Goal: Task Accomplishment & Management: Check status

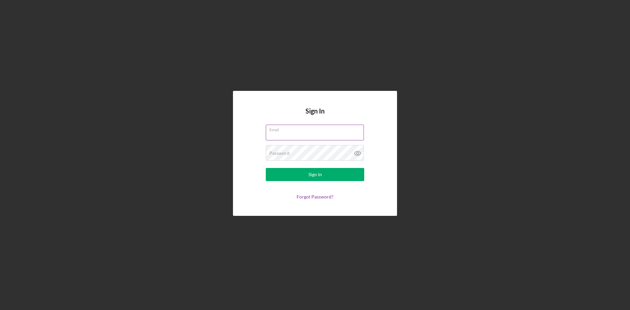
click at [327, 129] on label "Email" at bounding box center [317, 128] width 95 height 7
click at [327, 129] on input "Email" at bounding box center [315, 133] width 98 height 16
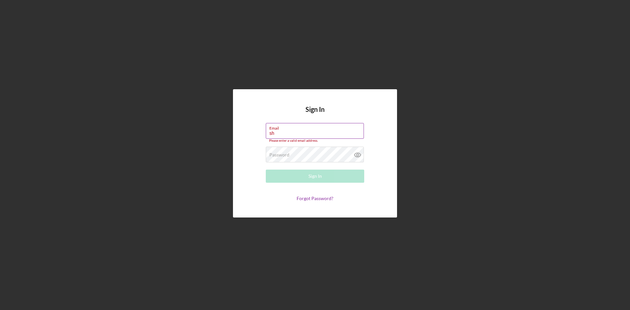
type input "[EMAIL_ADDRESS][DOMAIN_NAME]"
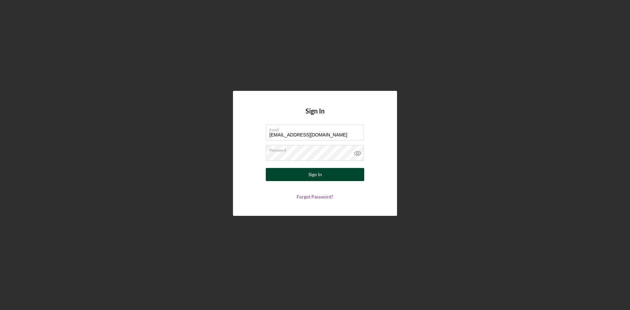
click at [318, 175] on div "Sign In" at bounding box center [315, 174] width 13 height 13
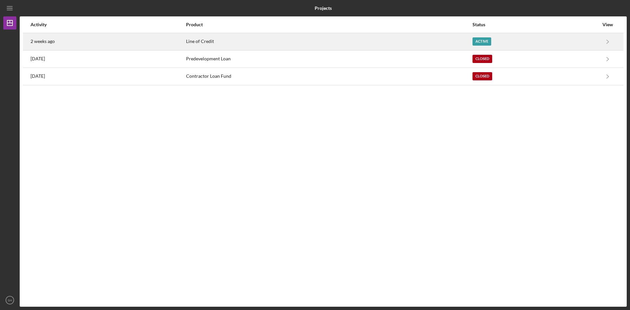
click at [476, 43] on div "Active" at bounding box center [482, 41] width 19 height 8
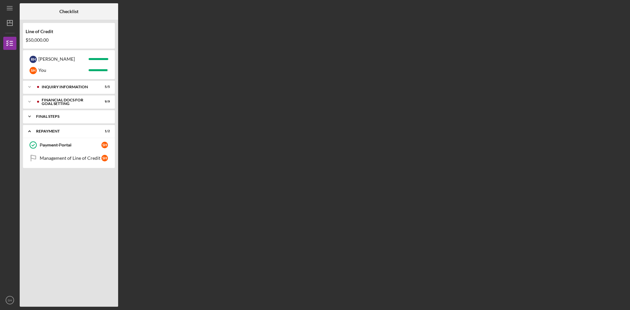
click at [58, 115] on div "FINAL STEPS" at bounding box center [71, 117] width 71 height 4
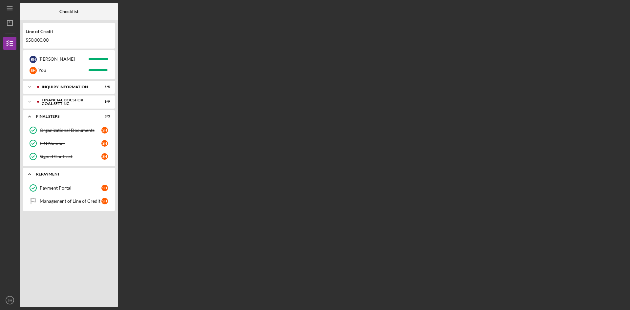
click at [54, 173] on div "Repayment" at bounding box center [71, 174] width 71 height 4
click at [61, 186] on div "Payment Portal" at bounding box center [71, 187] width 62 height 5
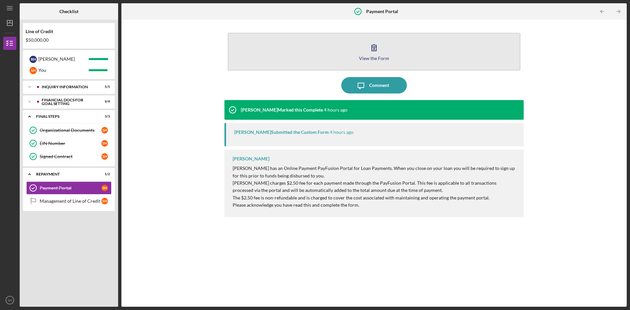
click at [369, 54] on icon "button" at bounding box center [374, 47] width 16 height 16
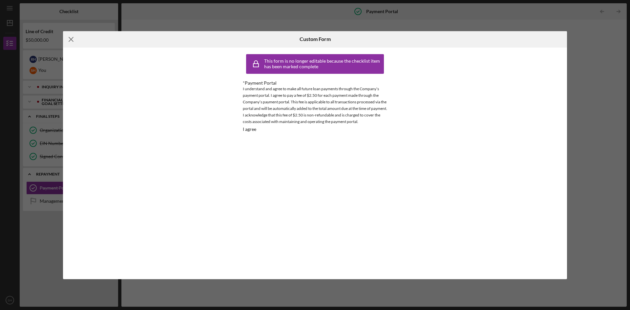
click at [72, 39] on icon "Icon/Menu Close" at bounding box center [71, 39] width 16 height 16
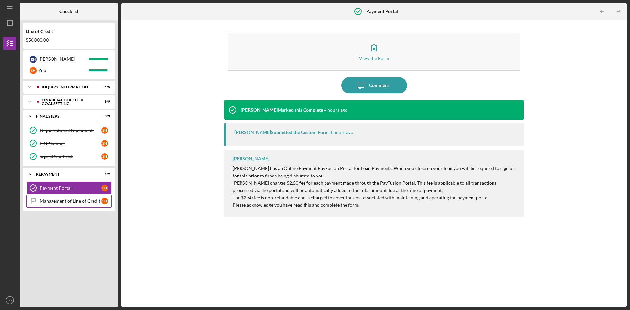
click at [74, 201] on div "Management of Line of Credit" at bounding box center [71, 201] width 62 height 5
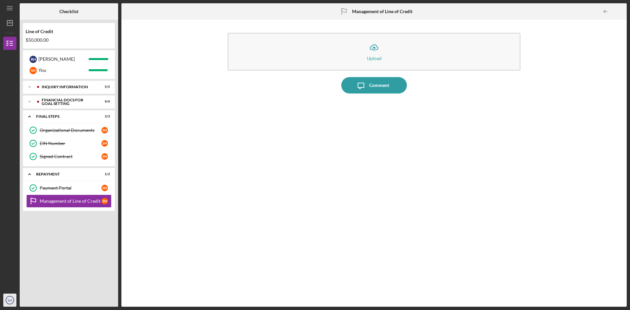
click at [8, 299] on text "SH" at bounding box center [10, 301] width 4 height 4
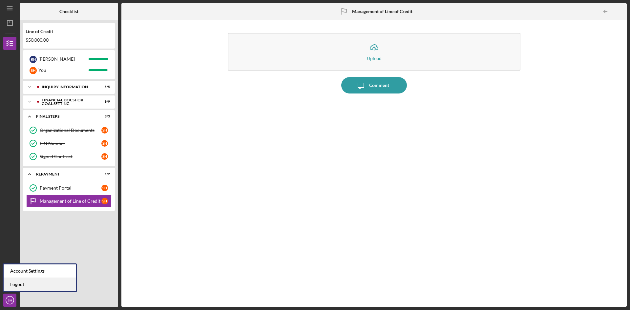
click at [15, 285] on link "Logout" at bounding box center [40, 284] width 72 height 13
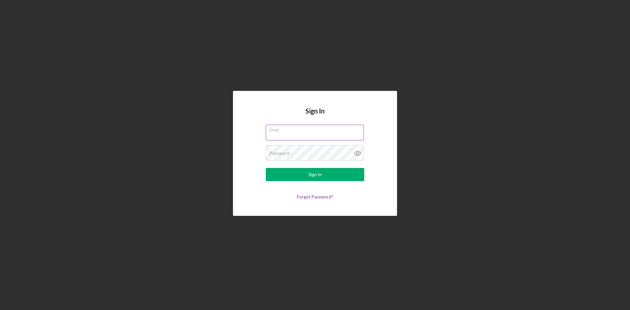
click at [303, 133] on input "Email" at bounding box center [315, 133] width 98 height 16
type input "[EMAIL_ADDRESS][DOMAIN_NAME]"
click at [318, 173] on div "Sign In" at bounding box center [315, 174] width 13 height 13
